Goal: Task Accomplishment & Management: Complete application form

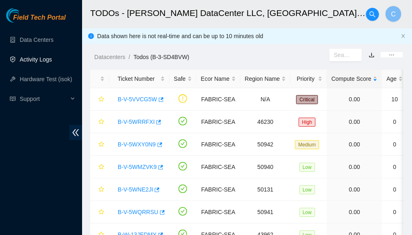
click at [28, 62] on link "Activity Logs" at bounding box center [36, 59] width 32 height 7
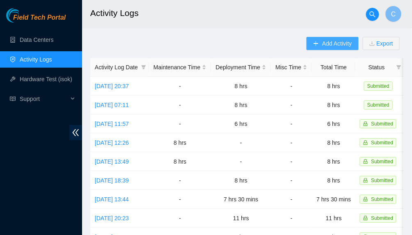
click at [321, 43] on button "Add Activity" at bounding box center [333, 43] width 52 height 13
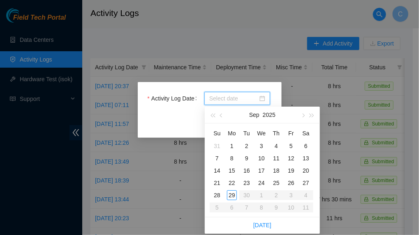
click at [231, 100] on input "Activity Log Date" at bounding box center [233, 98] width 48 height 9
type input "2025-09-24"
type input "2025-09-29"
click at [233, 198] on div "29" at bounding box center [232, 196] width 10 height 10
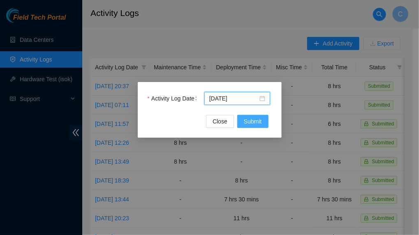
click at [254, 124] on span "Submit" at bounding box center [253, 121] width 18 height 9
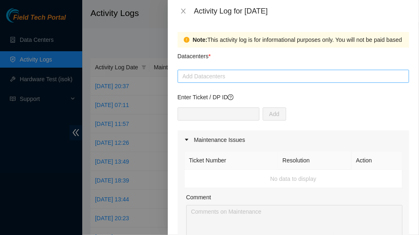
click at [207, 77] on div at bounding box center [293, 76] width 227 height 10
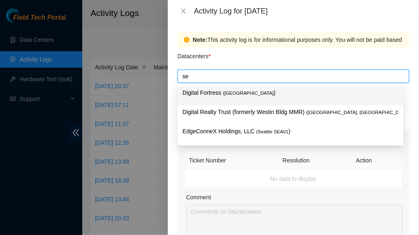
type input "s"
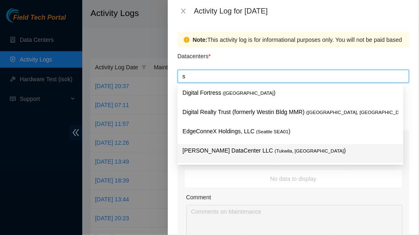
click at [227, 152] on p "Sabey DataCenter LLC ( Tukwila, WA )" at bounding box center [290, 150] width 216 height 9
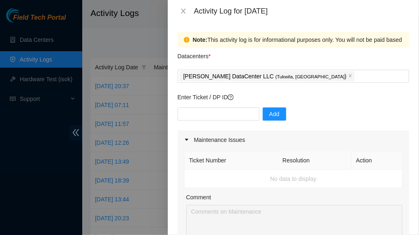
click at [260, 197] on div "Comment" at bounding box center [294, 199] width 216 height 12
click at [204, 113] on input "text" at bounding box center [218, 114] width 82 height 13
click at [408, 35] on div "Note: This activity log is for informational purposes only. You will not be pai…" at bounding box center [293, 128] width 251 height 213
click at [214, 113] on input "text" at bounding box center [218, 114] width 82 height 13
paste input "B-W-13W4O14"
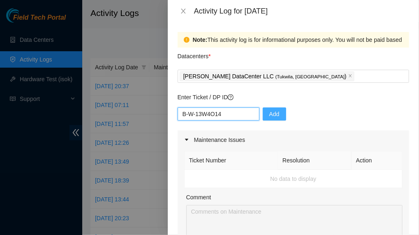
type input "B-W-13W4O14"
click at [269, 114] on span "Add" at bounding box center [274, 114] width 10 height 9
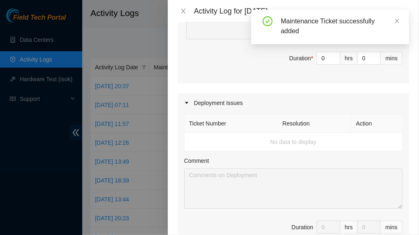
scroll to position [82, 0]
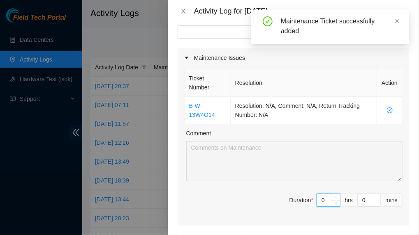
drag, startPoint x: 317, startPoint y: 198, endPoint x: 308, endPoint y: 200, distance: 9.8
click at [308, 200] on span "Duration * 0 hrs 0 mins" at bounding box center [293, 205] width 218 height 23
type input "2"
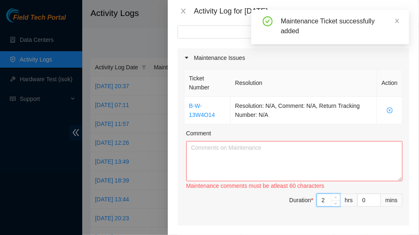
type input "2"
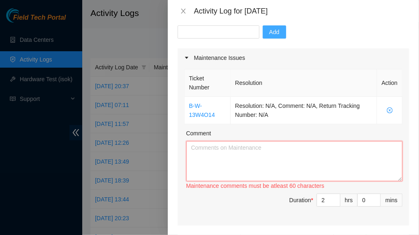
click at [246, 154] on textarea "Comment" at bounding box center [294, 161] width 216 height 40
paste textarea "Please disregard the references to physical port if the Accton router has a tem…"
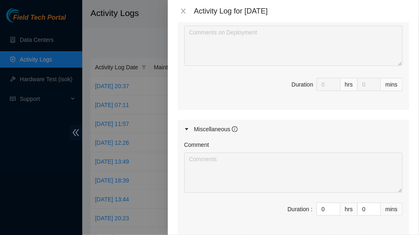
scroll to position [454, 0]
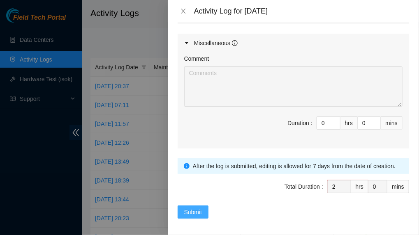
type textarea "Please disregard the references to physical port if the Accton router has a tem…"
click at [181, 207] on button "Submit" at bounding box center [192, 212] width 31 height 13
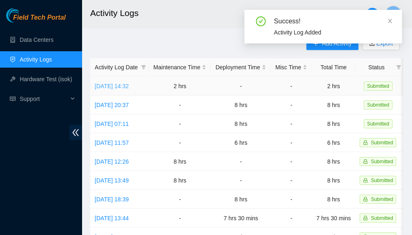
click at [120, 88] on link "Mon, 29 Sep 2025 14:32" at bounding box center [112, 86] width 34 height 7
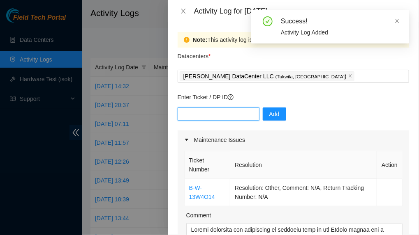
click at [205, 112] on input "text" at bounding box center [218, 114] width 82 height 13
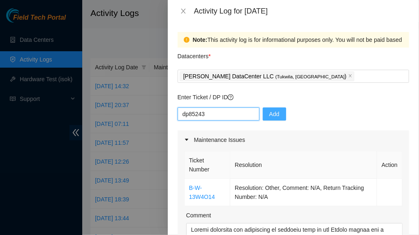
type input "dp85243"
click at [269, 115] on span "Add" at bounding box center [274, 114] width 10 height 9
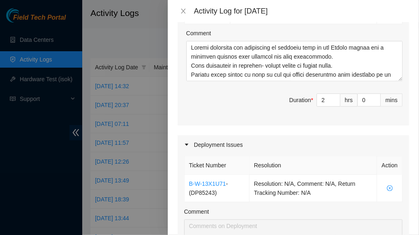
scroll to position [288, 0]
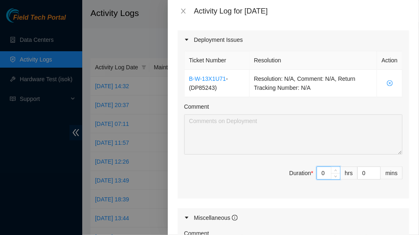
drag, startPoint x: 321, startPoint y: 173, endPoint x: 302, endPoint y: 173, distance: 18.9
click at [302, 173] on span "Duration * 0 hrs 0 mins" at bounding box center [293, 178] width 218 height 23
type input "6"
type input "8"
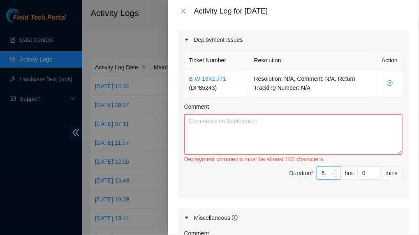
type input "6"
click at [261, 130] on textarea "Comment" at bounding box center [293, 135] width 218 height 40
paste textarea "S941155X5914515 1 6 5x5 FIREANT NVME-N (NPI) 7000 h12297-sea1(psu8) con12016-se…"
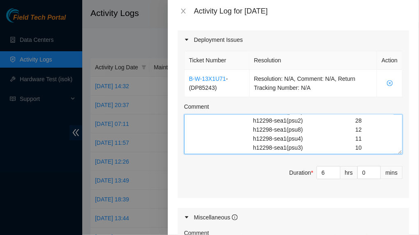
scroll to position [0, 0]
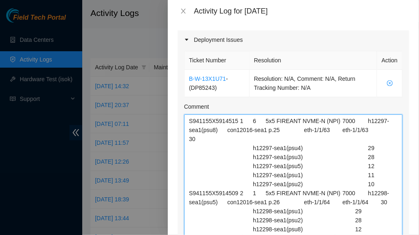
drag, startPoint x: 394, startPoint y: 151, endPoint x: 378, endPoint y: 331, distance: 180.6
click at [378, 235] on html "Field Tech Portal Data Centers Activity Logs Hardware Test (isok) Support Activ…" at bounding box center [209, 117] width 419 height 235
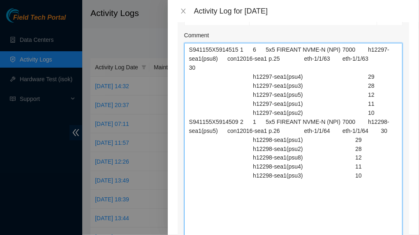
scroll to position [355, 0]
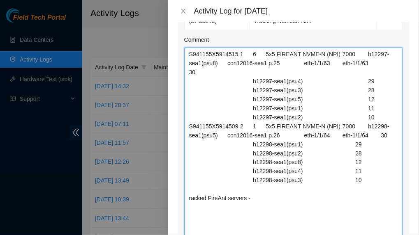
drag, startPoint x: 192, startPoint y: 198, endPoint x: 183, endPoint y: 200, distance: 9.7
click at [183, 200] on div "Ticket Number Resolution Action B-W-13X1U71 - ( DP85243 ) Resolution: N/A, Comm…" at bounding box center [292, 146] width 231 height 329
click at [257, 197] on textarea "S941155X5914515 1 6 5x5 FIREANT NVME-N (NPI) 7000 h12297-sea1(psu8) con12016-se…" at bounding box center [293, 157] width 218 height 219
click at [219, 207] on textarea "S941155X5914515 1 6 5x5 FIREANT NVME-N (NPI) 7000 h12297-sea1(psu8) con12016-se…" at bounding box center [293, 157] width 218 height 219
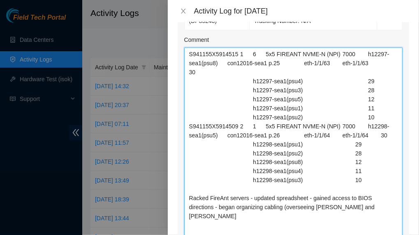
drag, startPoint x: 231, startPoint y: 193, endPoint x: 227, endPoint y: 197, distance: 5.8
click at [225, 196] on textarea "S941155X5914515 1 6 5x5 FIREANT NVME-N (NPI) 7000 h12297-sea1(psu8) con12016-se…" at bounding box center [293, 157] width 218 height 219
click at [328, 205] on textarea "S941155X5914515 1 6 5x5 FIREANT NVME-N (NPI) 7000 h12297-sea1(psu8) con12016-se…" at bounding box center [293, 157] width 218 height 219
click at [330, 208] on textarea "S941155X5914515 1 6 5x5 FIREANT NVME-N (NPI) 7000 h12297-sea1(psu8) con12016-se…" at bounding box center [293, 157] width 218 height 219
click at [387, 205] on textarea "S941155X5914515 1 6 5x5 FIREANT NVME-N (NPI) 7000 h12297-sea1(psu8) con12016-se…" at bounding box center [293, 157] width 218 height 219
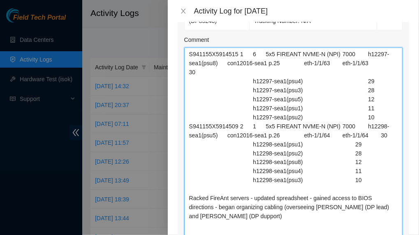
click at [199, 217] on textarea "S941155X5914515 1 6 5x5 FIREANT NVME-N (NPI) 7000 h12297-sea1(psu8) con12016-se…" at bounding box center [293, 157] width 218 height 219
click at [227, 218] on textarea "S941155X5914515 1 6 5x5 FIREANT NVME-N (NPI) 7000 h12297-sea1(psu8) con12016-se…" at bounding box center [293, 157] width 218 height 219
click at [188, 124] on textarea "S941155X5914515 1 6 5x5 FIREANT NVME-N (NPI) 7000 h12297-sea1(psu8) con12016-se…" at bounding box center [293, 157] width 218 height 219
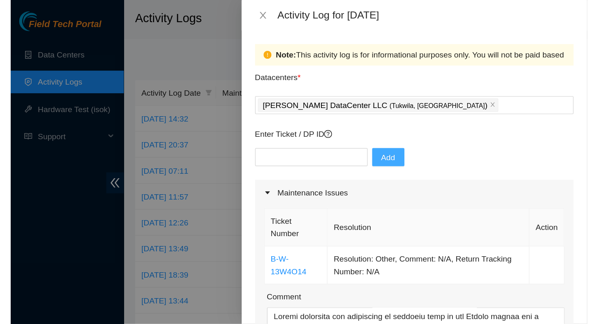
scroll to position [642, 0]
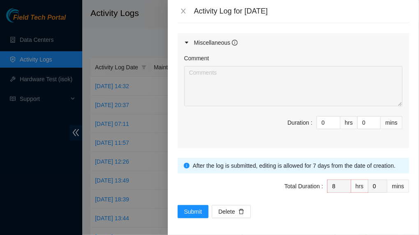
drag, startPoint x: 242, startPoint y: 143, endPoint x: 182, endPoint y: 234, distance: 108.8
click at [188, 235] on html "Field Tech Portal Data Centers Activity Logs Hardware Test (isok) Support Activ…" at bounding box center [209, 117] width 419 height 235
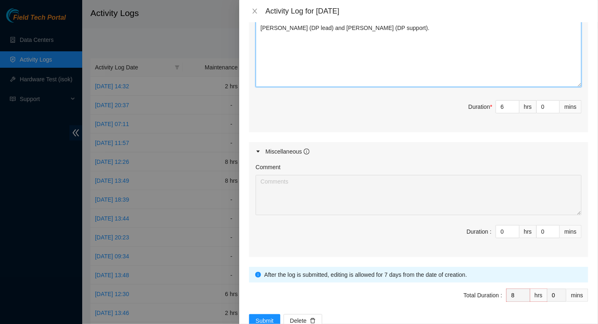
scroll to position [408, 0]
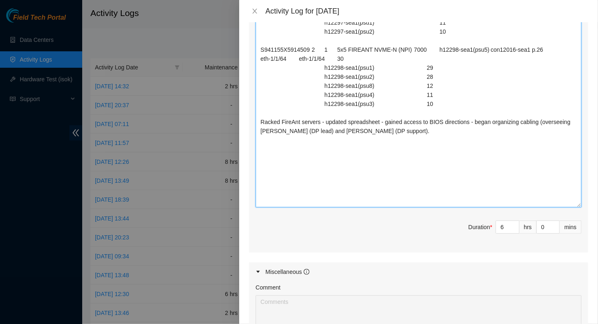
drag, startPoint x: 574, startPoint y: 187, endPoint x: 578, endPoint y: 269, distance: 82.3
click at [418, 235] on div "Ticket Number Resolution Action B-W-13X1U71 - ( DP85243 ) Resolution: N/A, Comm…" at bounding box center [418, 83] width 339 height 340
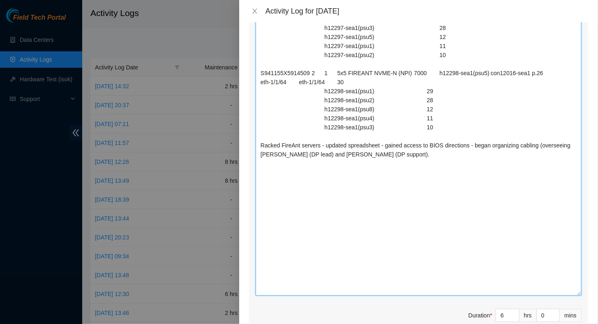
scroll to position [285, 0]
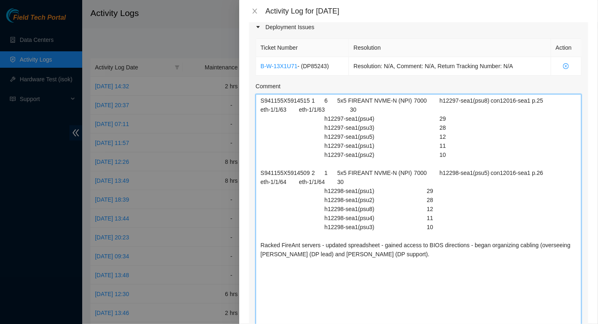
click at [398, 235] on textarea "S941155X5914515 1 6 5x5 FIREANT NVME-N (NPI) 7000 h12297-sea1(psu8) con12016-se…" at bounding box center [419, 245] width 326 height 302
drag, startPoint x: 403, startPoint y: 254, endPoint x: 260, endPoint y: 95, distance: 214.1
click at [260, 95] on textarea "S941155X5914515 1 6 5x5 FIREANT NVME-N (NPI) 7000 h12297-sea1(psu8) con12016-se…" at bounding box center [419, 245] width 326 height 302
type textarea "S941155X5914515 1 6 5x5 FIREANT NVME-N (NPI) 7000 h12297-sea1(psu8) con12016-se…"
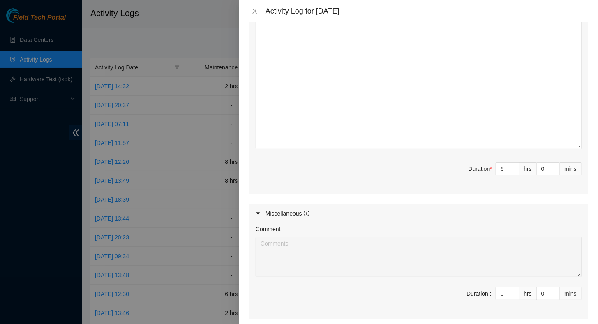
click at [394, 219] on div "Miscellaneous" at bounding box center [418, 213] width 339 height 19
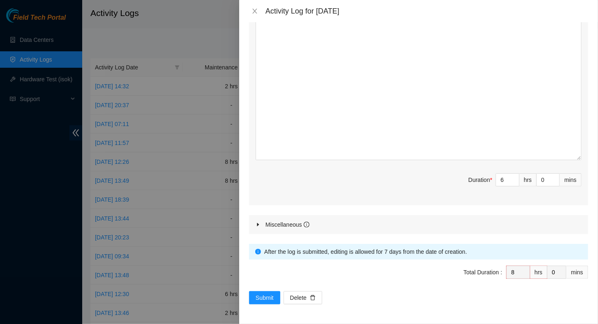
scroll to position [518, 0]
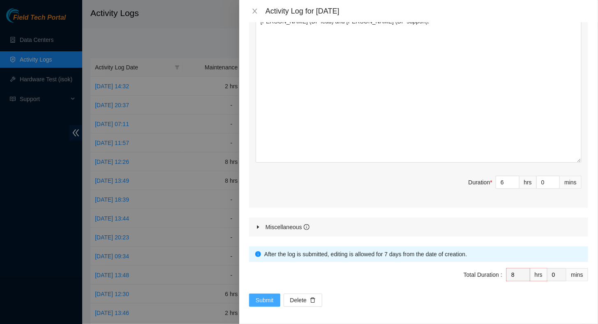
click at [256, 235] on button "Submit" at bounding box center [264, 300] width 31 height 13
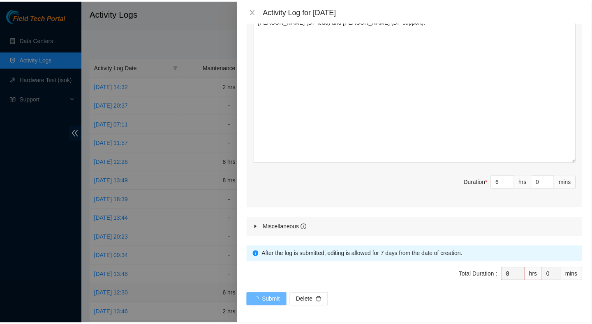
scroll to position [0, 0]
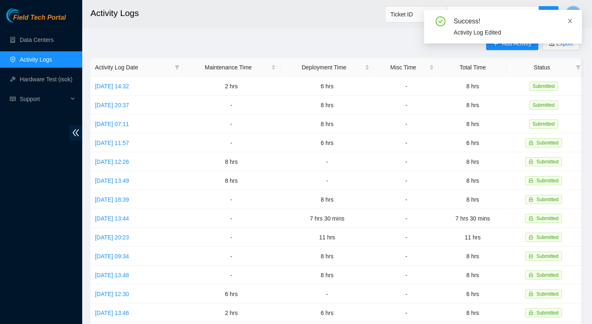
click at [418, 21] on icon "close" at bounding box center [570, 21] width 6 height 6
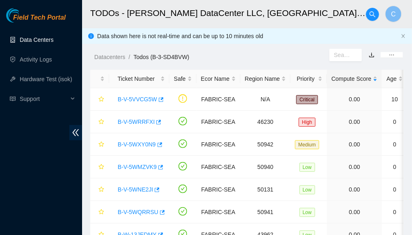
click at [45, 37] on link "Data Centers" at bounding box center [37, 40] width 34 height 7
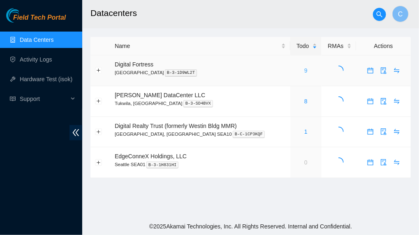
click at [304, 70] on link "9" at bounding box center [305, 70] width 3 height 7
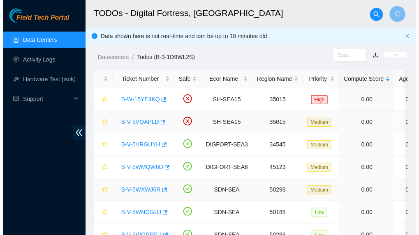
scroll to position [86, 0]
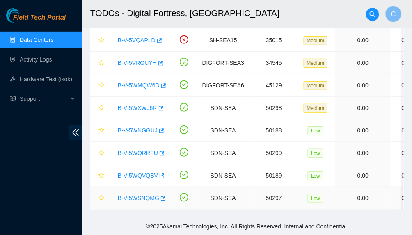
click at [138, 195] on link "B-V-5WSNQMG" at bounding box center [138, 198] width 41 height 7
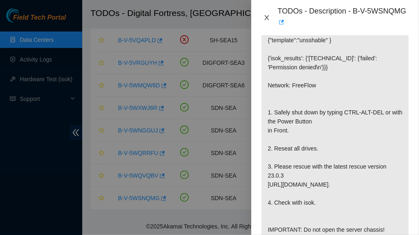
click at [267, 16] on icon "close" at bounding box center [266, 17] width 7 height 7
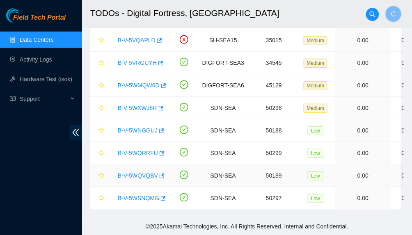
click at [136, 173] on link "B-V-5WQVQBV" at bounding box center [138, 176] width 40 height 7
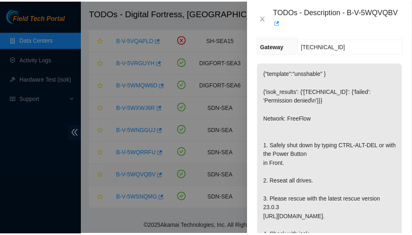
scroll to position [173, 0]
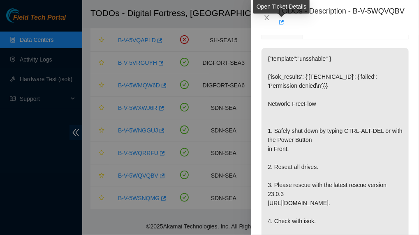
click at [268, 15] on div "Open Ticket Details" at bounding box center [281, 10] width 56 height 20
click at [267, 17] on icon "close" at bounding box center [267, 17] width 5 height 5
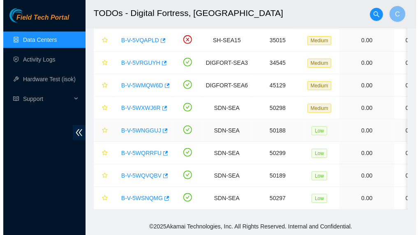
scroll to position [158, 0]
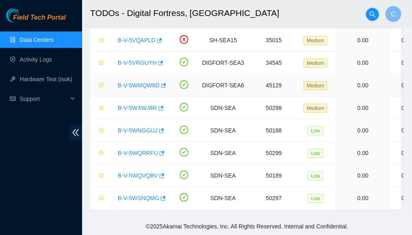
click at [145, 83] on link "B-V-5WMQW6D" at bounding box center [139, 85] width 42 height 7
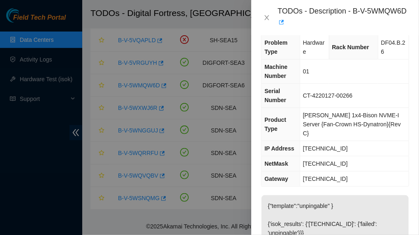
scroll to position [0, 0]
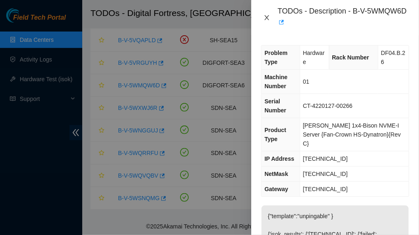
click at [268, 16] on icon "close" at bounding box center [266, 17] width 7 height 7
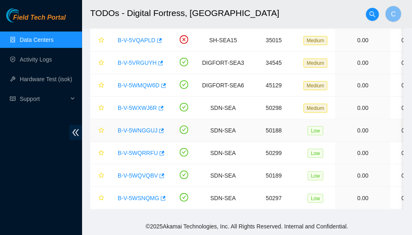
click at [140, 120] on td "B-V-5WNGGUJ" at bounding box center [140, 131] width 62 height 23
click at [135, 124] on div "B-V-5WNGGUJ" at bounding box center [140, 130] width 53 height 13
click at [136, 127] on link "B-V-5WNGGUJ" at bounding box center [138, 130] width 40 height 7
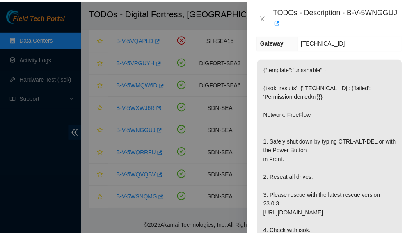
scroll to position [164, 0]
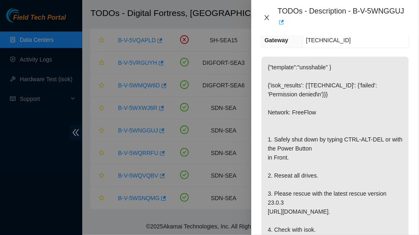
click at [269, 18] on icon "close" at bounding box center [266, 17] width 7 height 7
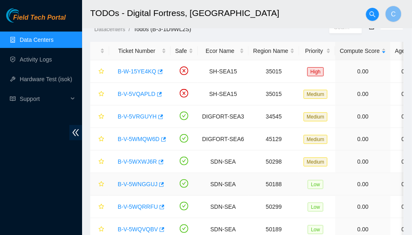
scroll to position [0, 0]
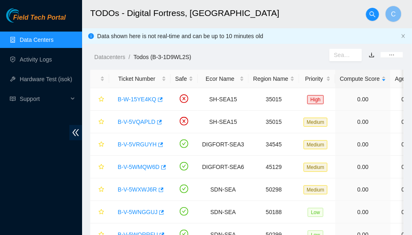
click at [30, 38] on link "Data Centers" at bounding box center [37, 40] width 34 height 7
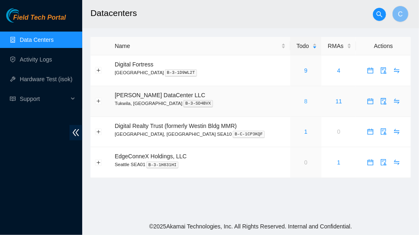
click at [304, 102] on link "8" at bounding box center [305, 101] width 3 height 7
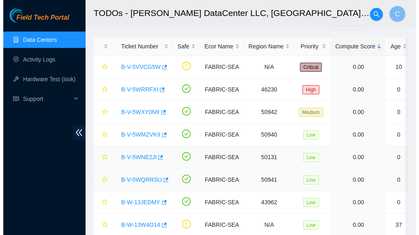
scroll to position [63, 0]
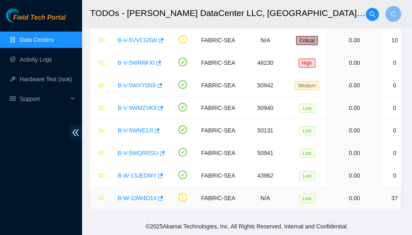
click at [138, 195] on link "B-W-13W4O14" at bounding box center [137, 198] width 39 height 7
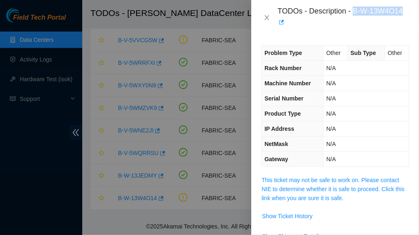
drag, startPoint x: 354, startPoint y: 10, endPoint x: 402, endPoint y: 17, distance: 48.5
click at [402, 17] on div "TODOs - Description - B-W-13W4O14" at bounding box center [342, 18] width 131 height 22
copy div "B-W-13W4O14"
